Goal: Find specific page/section: Find specific page/section

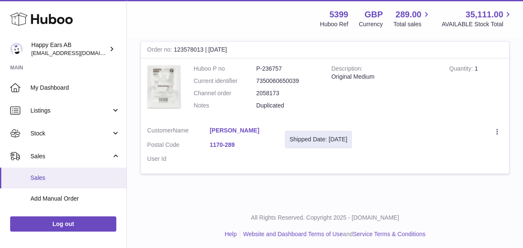
click at [69, 175] on span "Sales" at bounding box center [75, 178] width 90 height 8
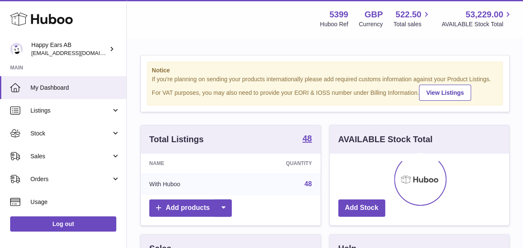
scroll to position [132, 179]
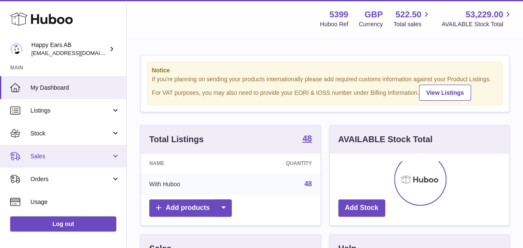
click at [35, 153] on span "Sales" at bounding box center [70, 156] width 81 height 8
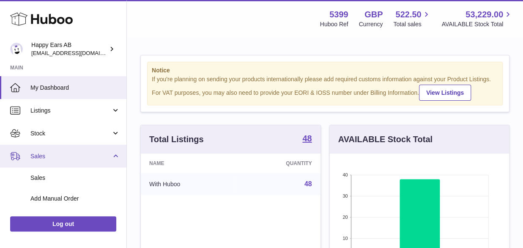
drag, startPoint x: 44, startPoint y: 166, endPoint x: 45, endPoint y: 176, distance: 10.6
click at [44, 167] on link "Sales" at bounding box center [63, 156] width 127 height 23
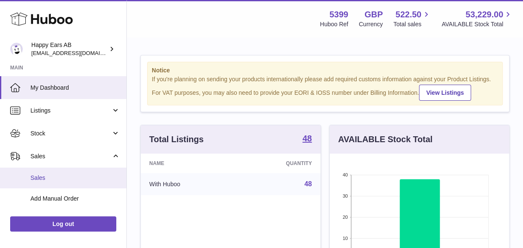
click at [45, 176] on span "Sales" at bounding box center [75, 178] width 90 height 8
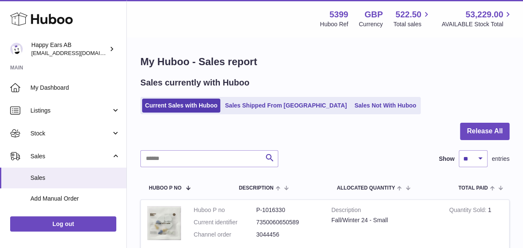
click at [234, 148] on div at bounding box center [324, 137] width 369 height 28
click at [232, 154] on input "text" at bounding box center [209, 158] width 138 height 17
paste input "*******"
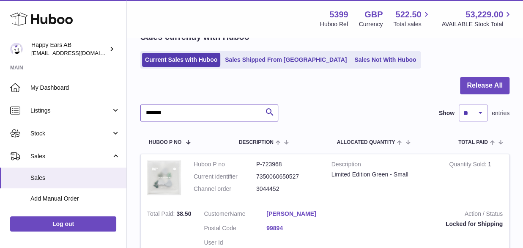
scroll to position [127, 0]
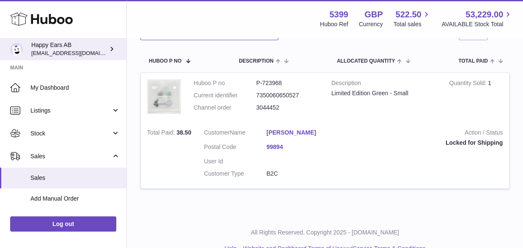
type input "*******"
